Goal: Obtain resource: Download file/media

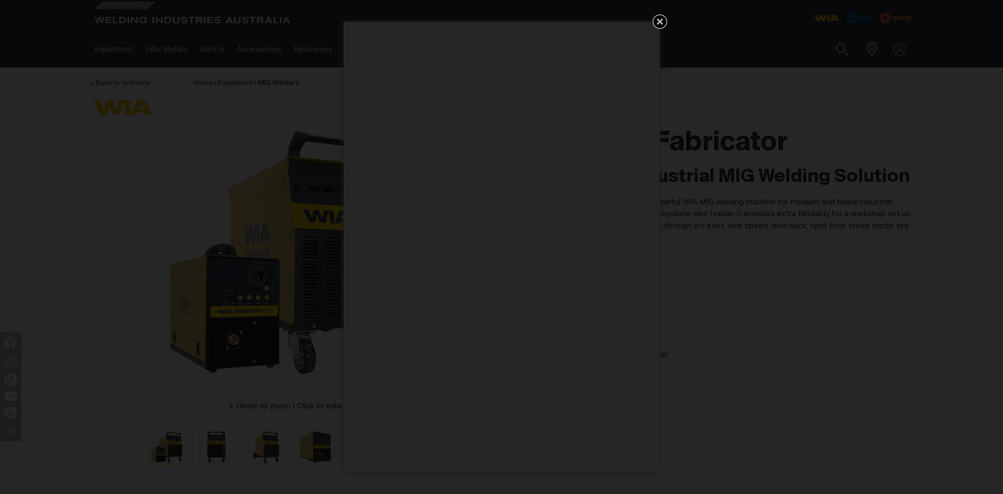
click at [660, 22] on icon "Get 5 WIA Welding Guides Free!" at bounding box center [660, 21] width 6 height 6
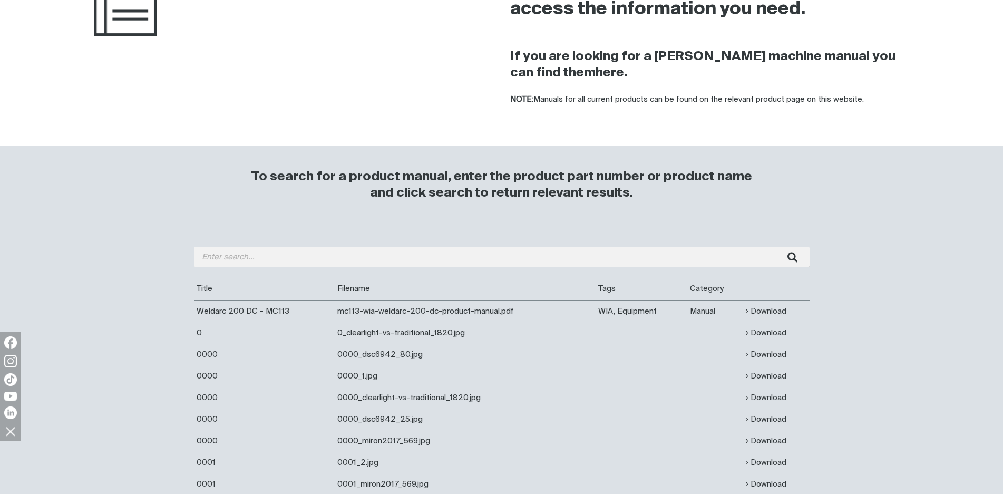
scroll to position [316, 0]
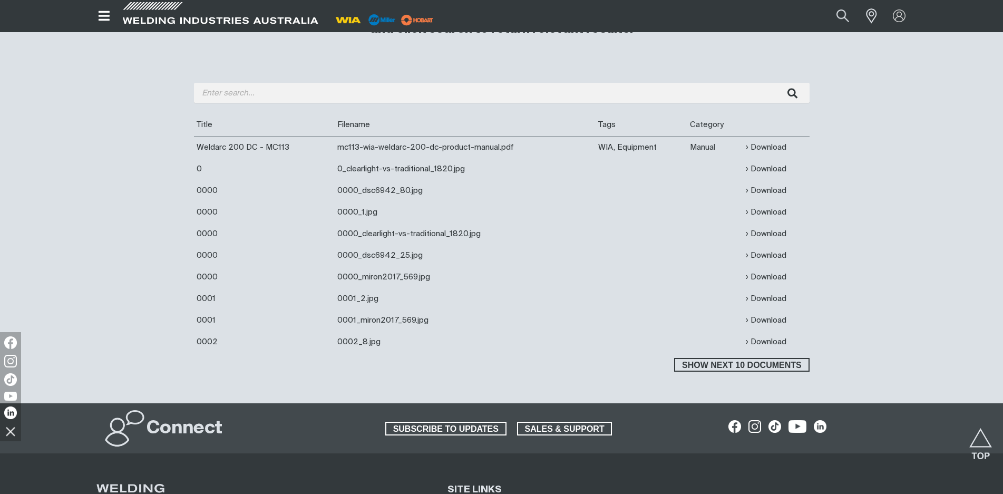
click at [704, 149] on td "Manual" at bounding box center [715, 147] width 56 height 22
click at [760, 147] on link "Download" at bounding box center [766, 147] width 41 height 12
click at [743, 360] on span "Show next 10 documents" at bounding box center [741, 365] width 133 height 14
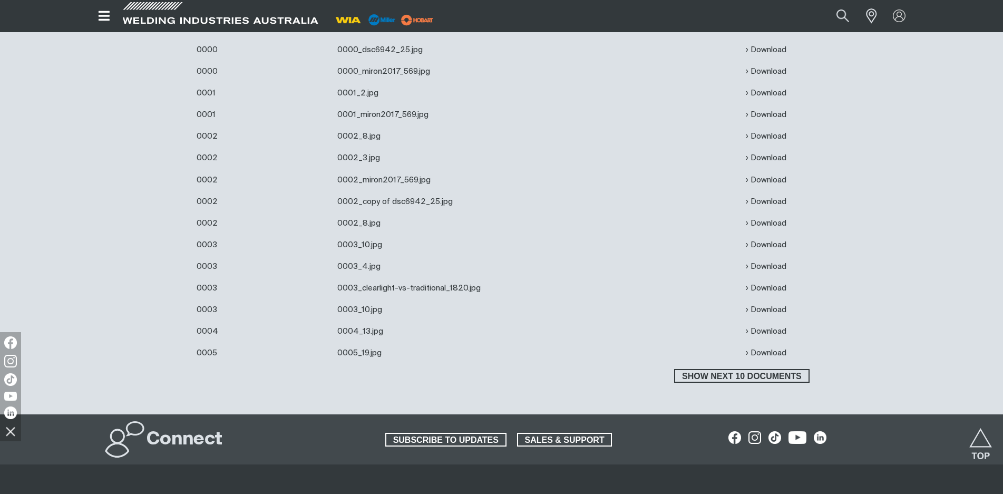
scroll to position [527, 0]
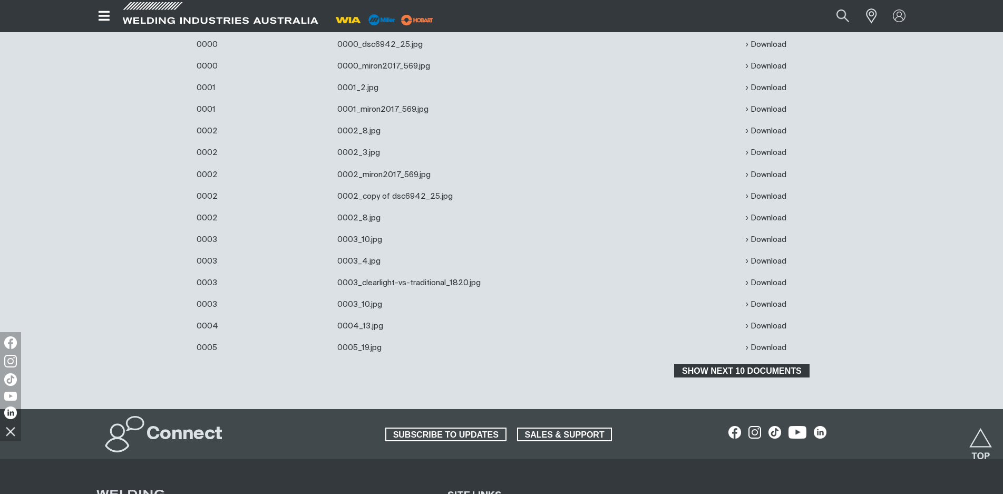
click at [776, 371] on span "Show next 10 documents" at bounding box center [741, 371] width 133 height 14
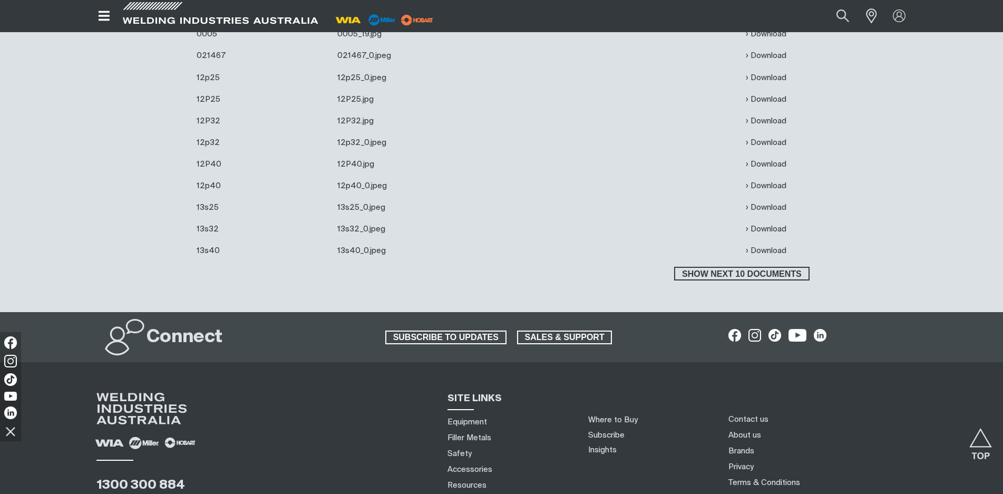
scroll to position [843, 0]
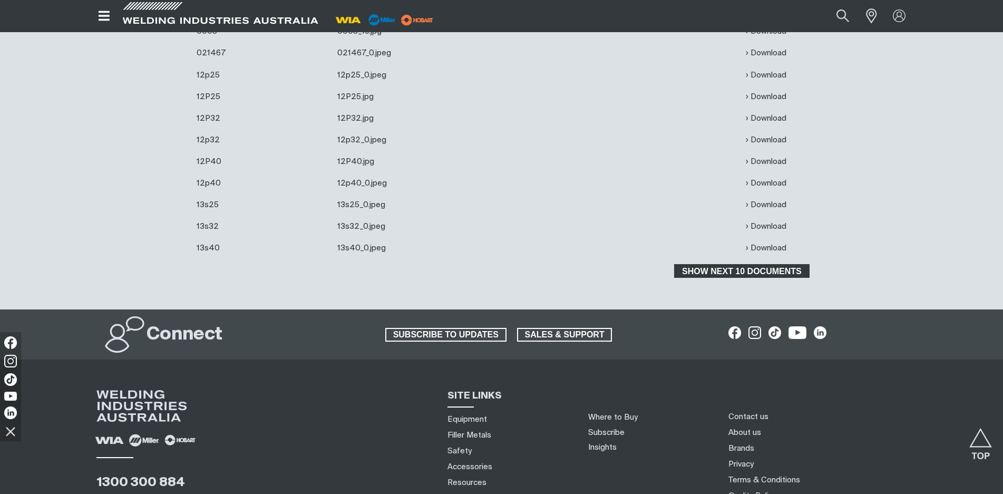
click at [740, 273] on span "Show next 10 documents" at bounding box center [741, 271] width 133 height 14
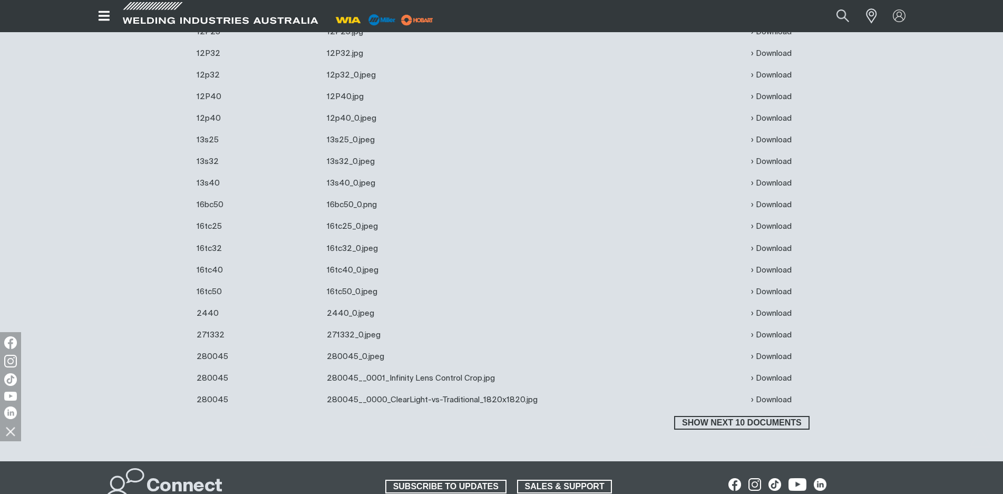
scroll to position [1107, 0]
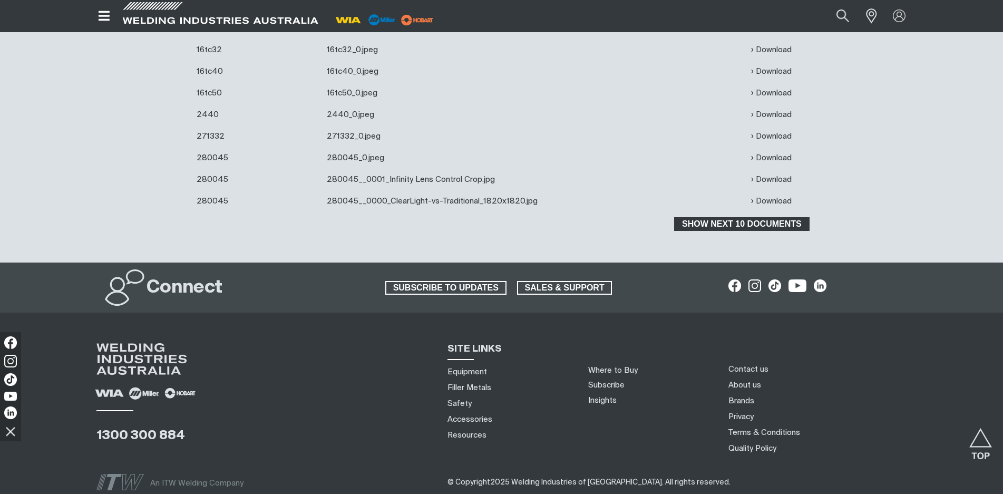
click at [746, 224] on span "Show next 10 documents" at bounding box center [741, 224] width 133 height 14
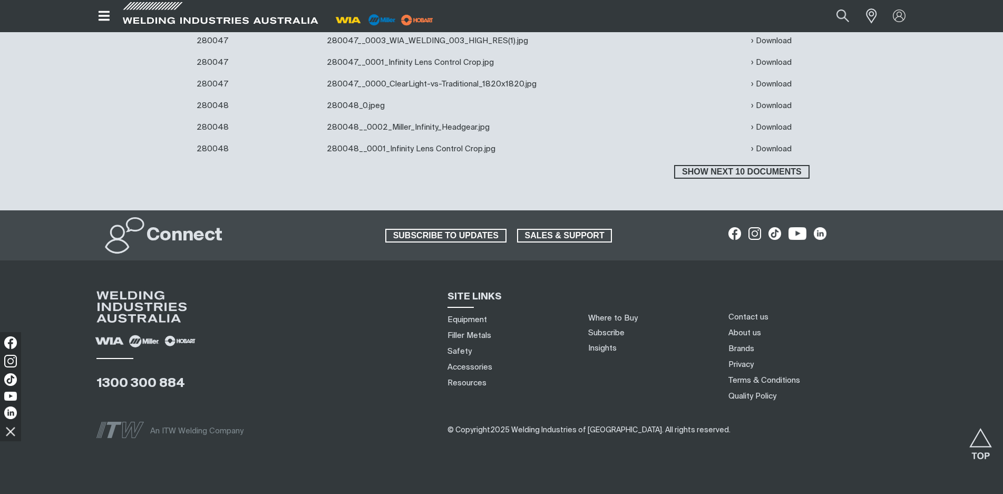
scroll to position [1402, 0]
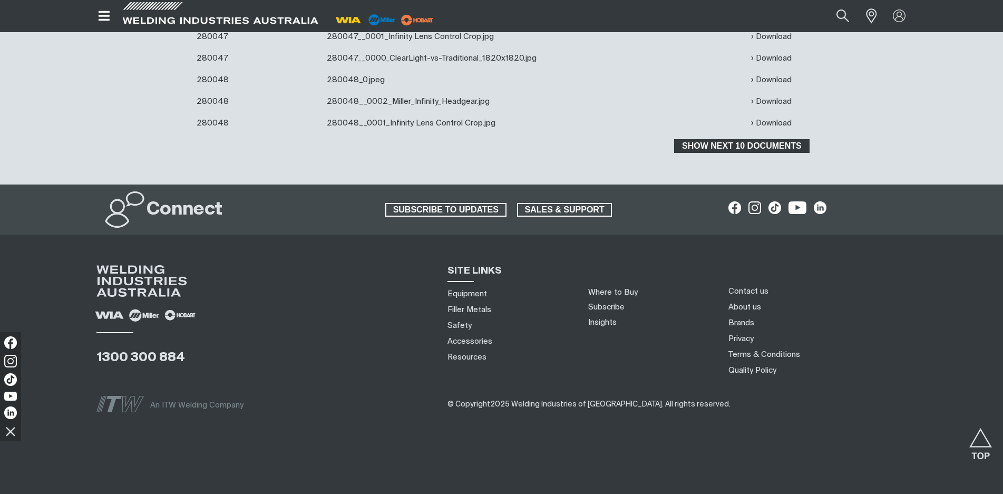
click at [744, 143] on span "Show next 10 documents" at bounding box center [741, 146] width 133 height 14
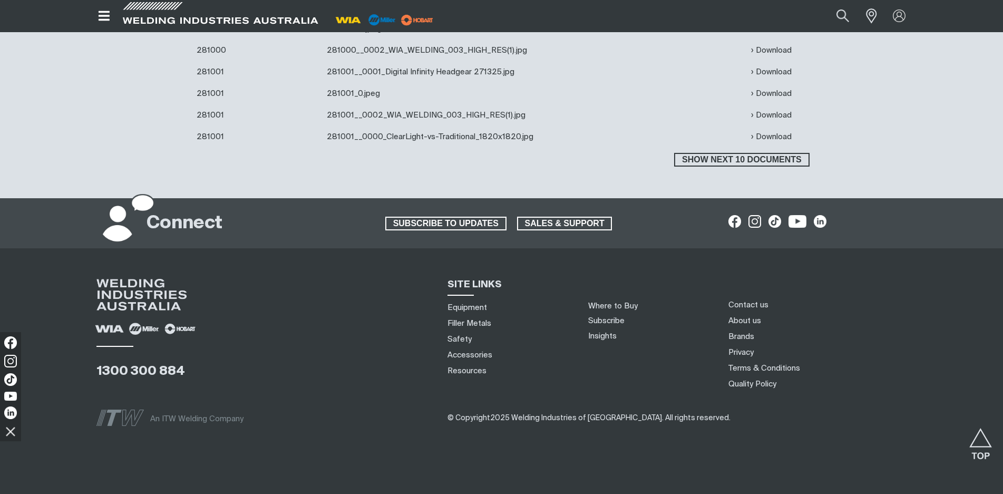
scroll to position [1618, 0]
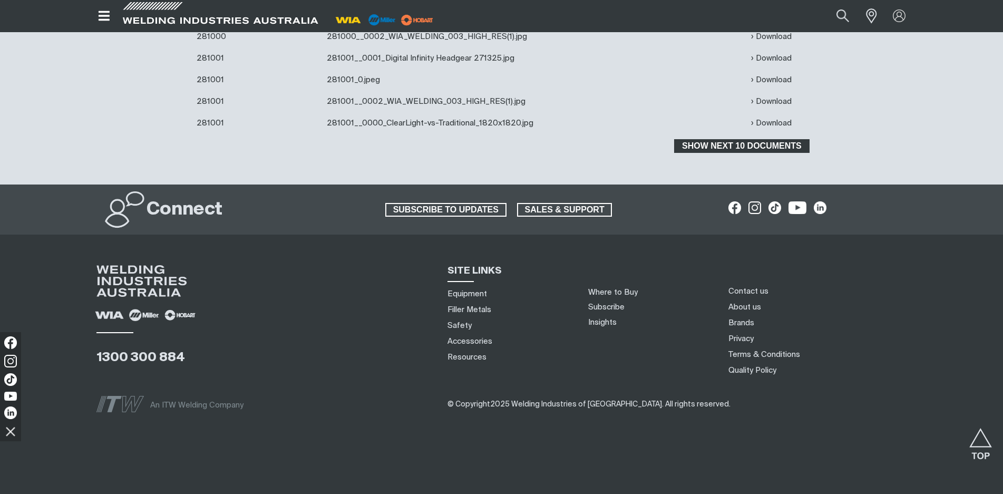
click at [759, 143] on span "Show next 10 documents" at bounding box center [741, 146] width 133 height 14
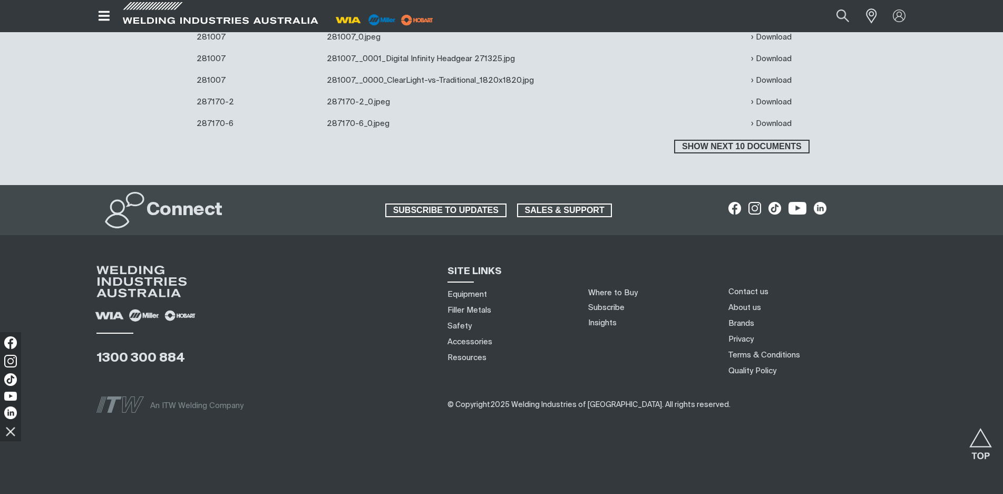
scroll to position [1835, 0]
click at [742, 150] on span "Show next 10 documents" at bounding box center [741, 146] width 133 height 14
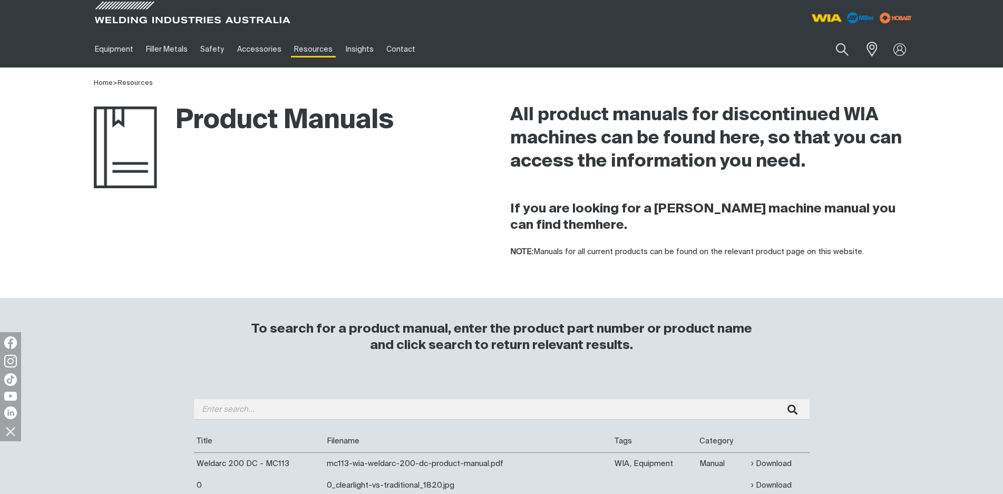
click at [825, 19] on img at bounding box center [826, 17] width 39 height 19
